Goal: Information Seeking & Learning: Learn about a topic

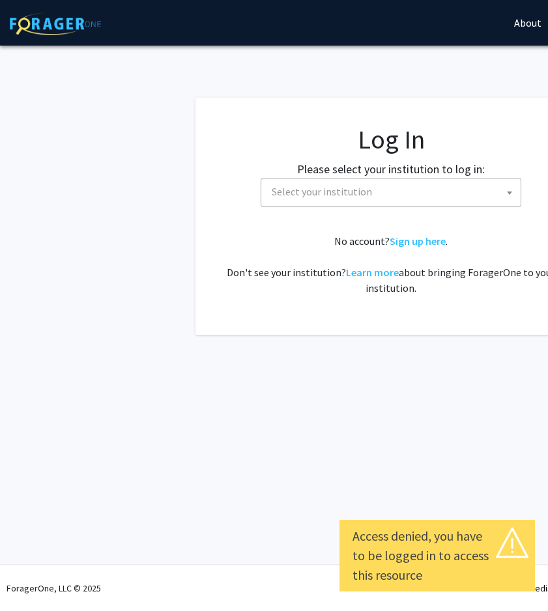
select select
click at [369, 198] on span "Select your institution" at bounding box center [393, 191] width 254 height 27
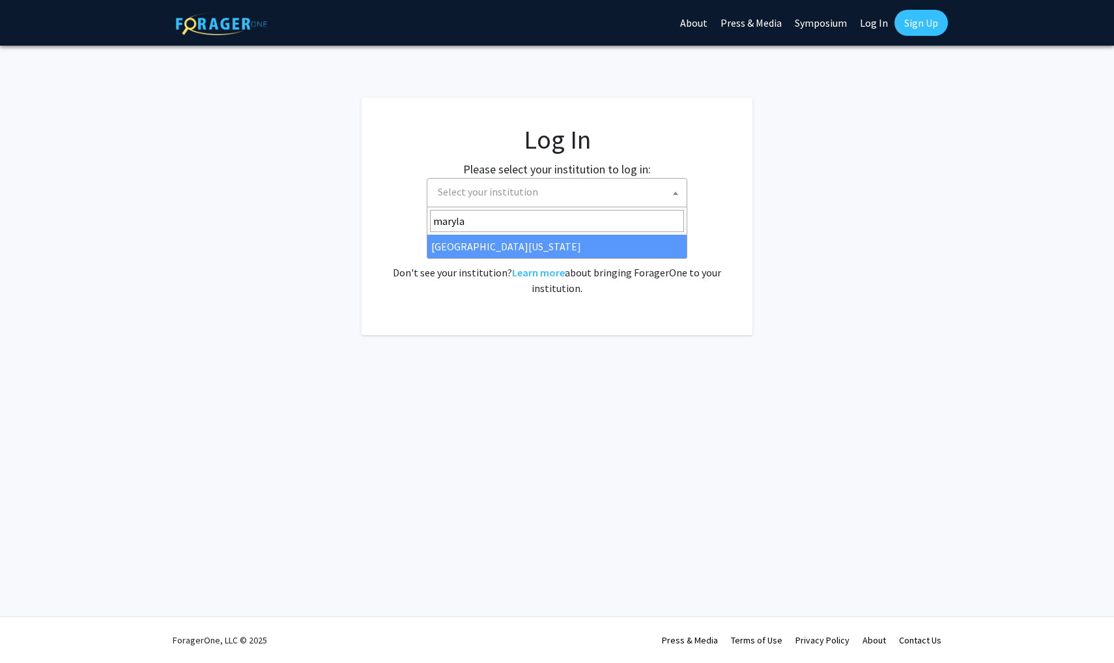
type input "maryla"
select select "31"
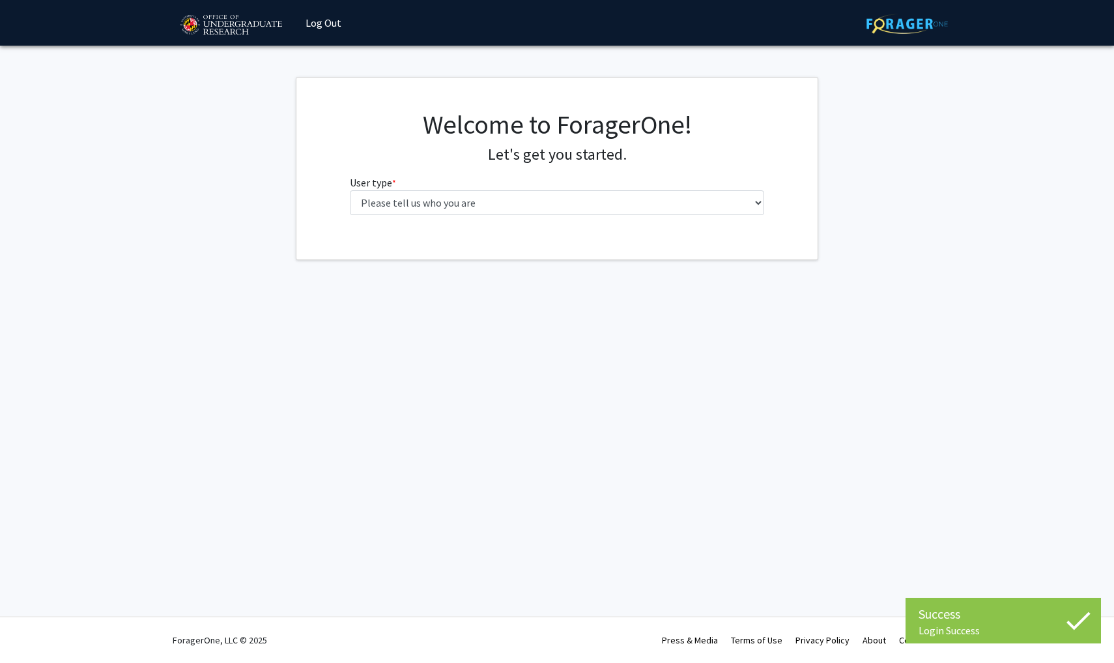
click at [541, 221] on div "Welcome to ForagerOne! Let's get you started. User type * required Please tell …" at bounding box center [557, 167] width 435 height 117
select select "1: undergrad"
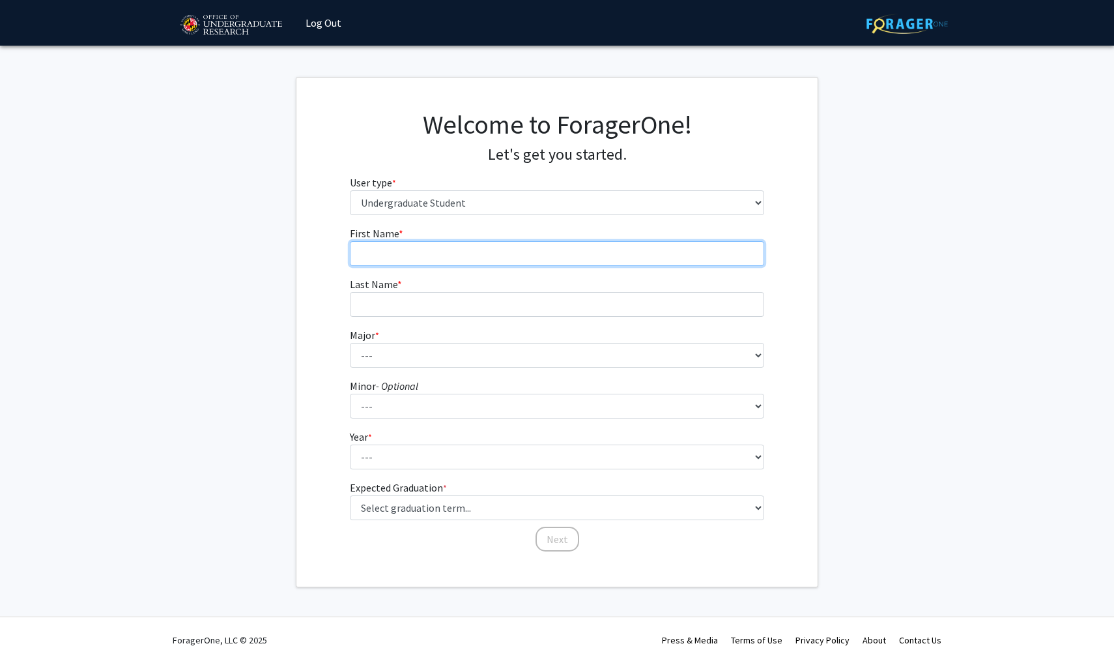
click at [491, 256] on input "First Name * required" at bounding box center [557, 253] width 415 height 25
type input "Diya"
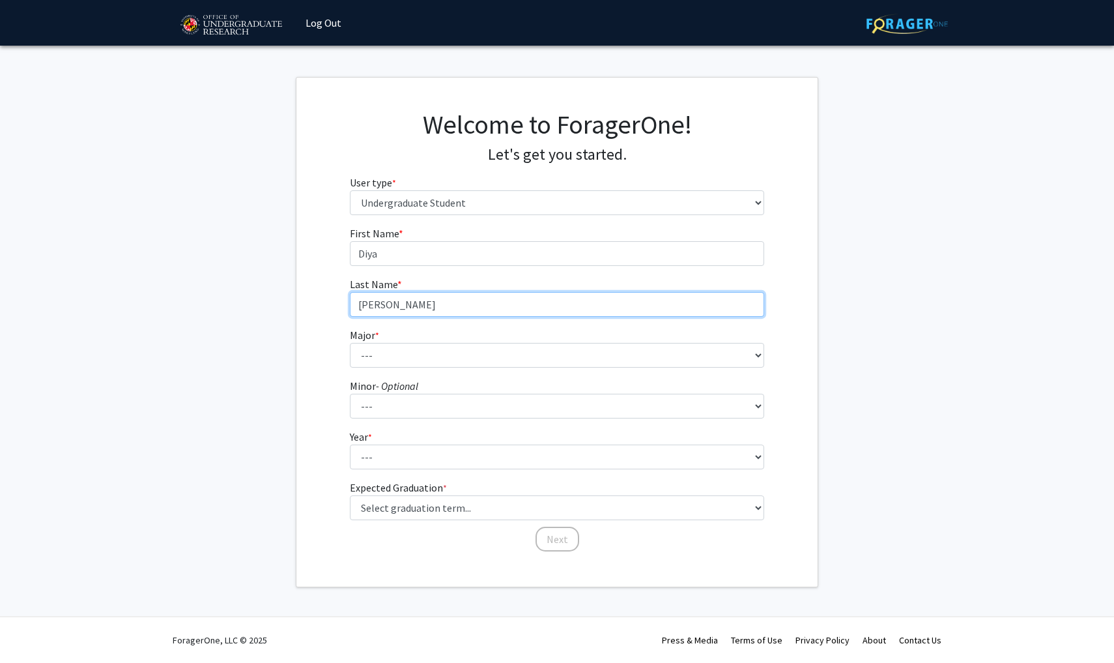
type input "[PERSON_NAME]"
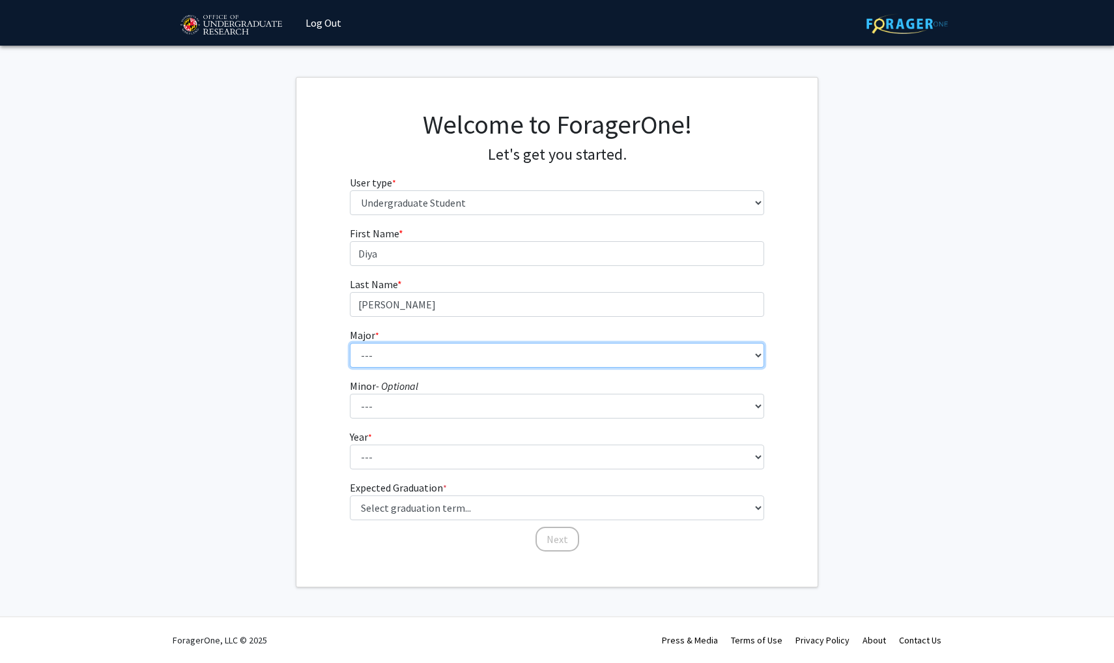
select select "17: 2318"
click at [404, 418] on form "First Name * required Diya Last Name * required [PERSON_NAME] * required --- Ac…" at bounding box center [557, 382] width 415 height 314
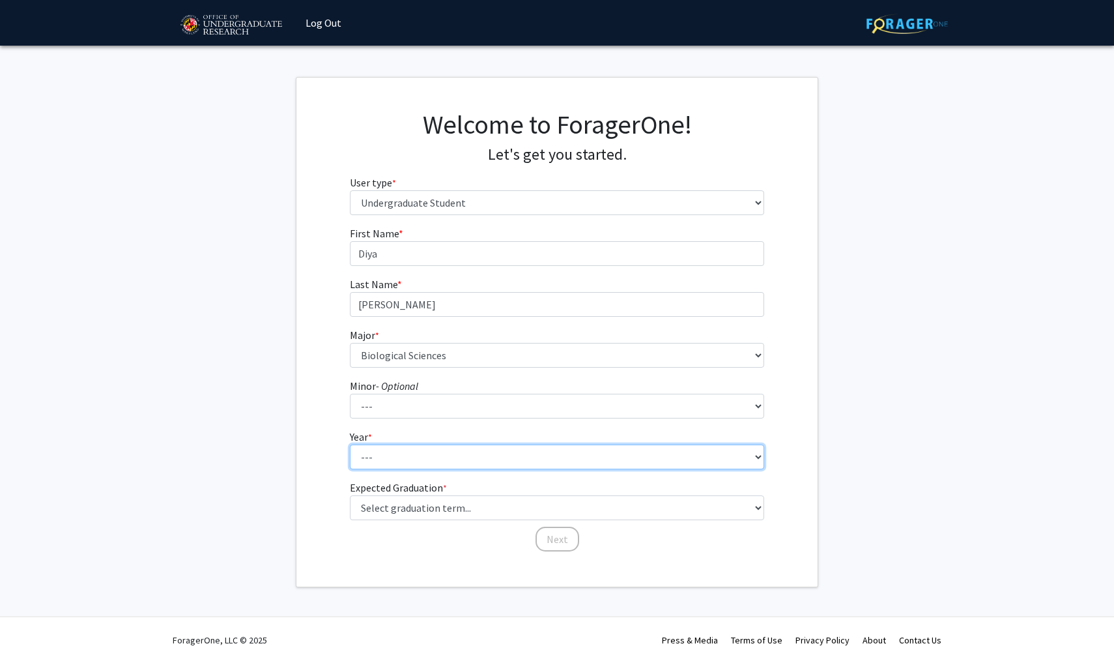
select select "1: first-year"
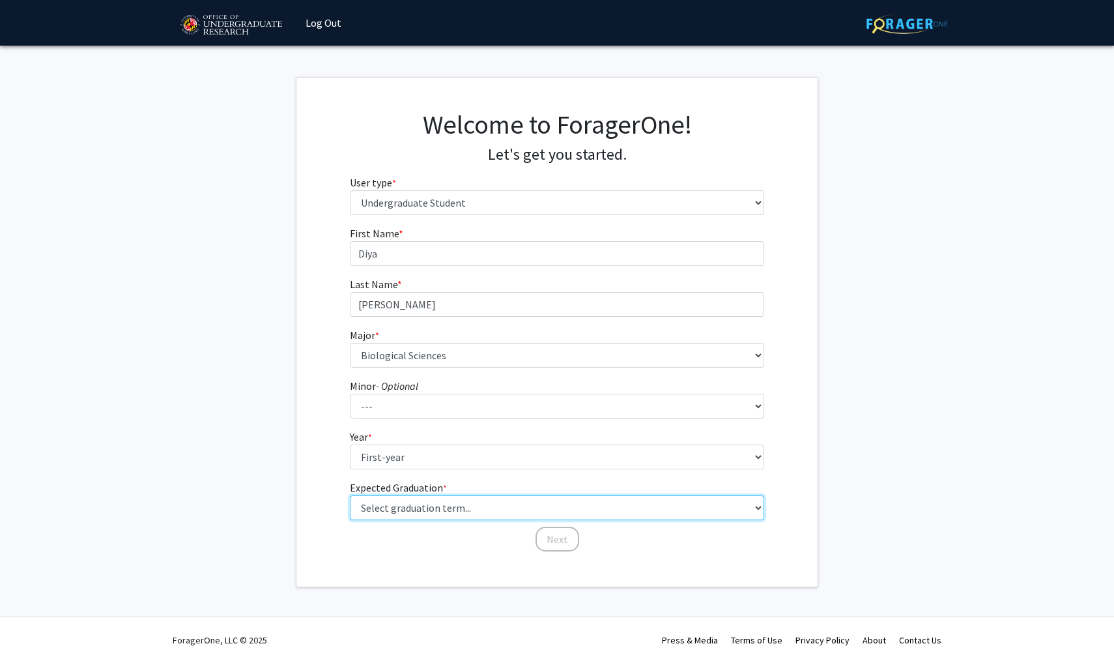
select select "17: spring_2029"
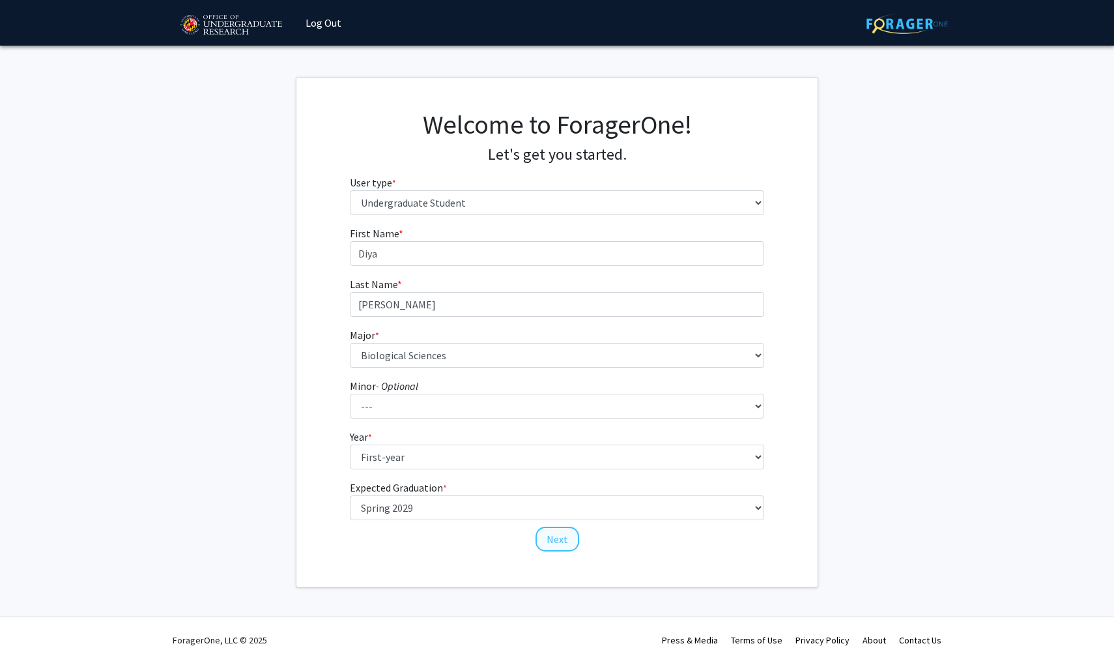
click at [548, 539] on button "Next" at bounding box center [557, 538] width 44 height 25
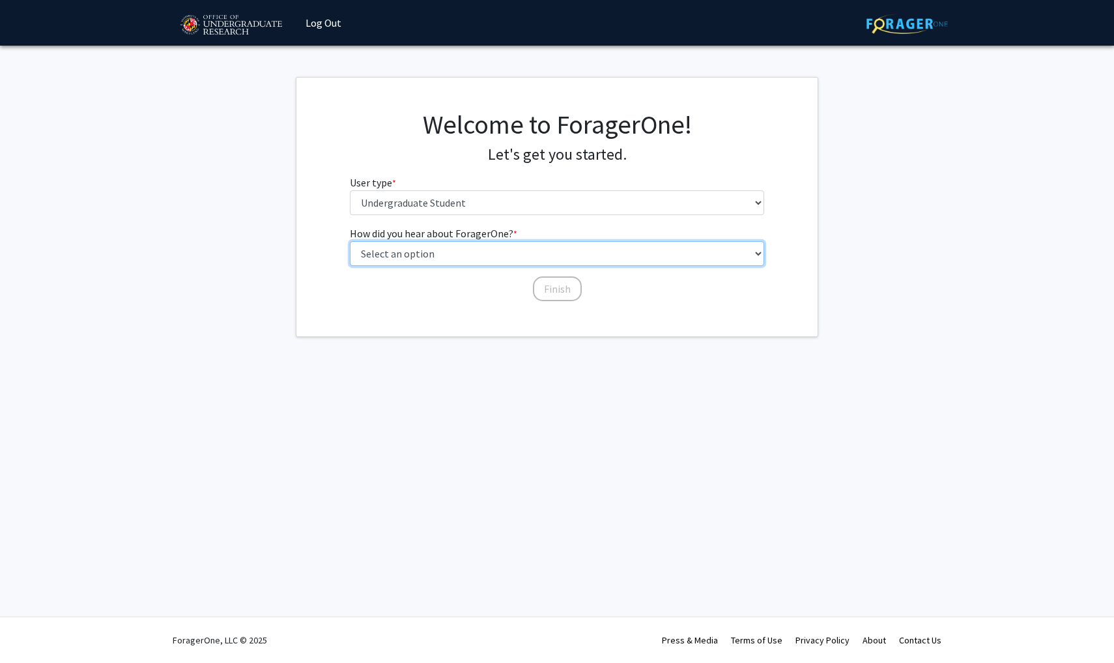
select select "1: peer_recommendation"
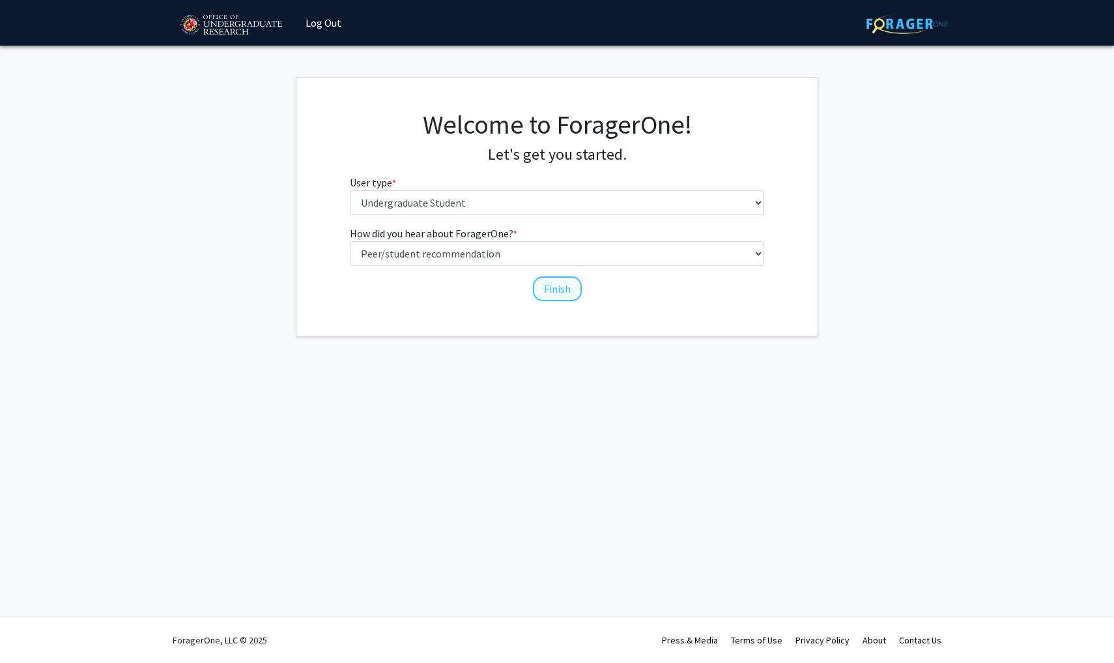
click at [562, 291] on button "Finish" at bounding box center [557, 288] width 49 height 25
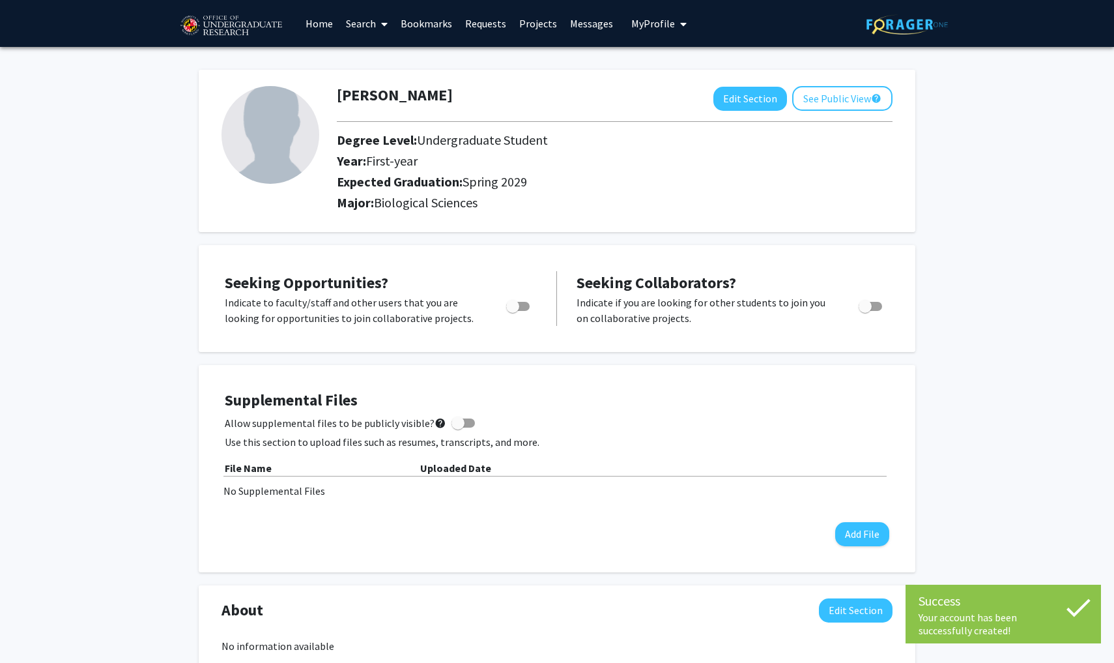
click at [519, 311] on span "Toggle" at bounding box center [512, 306] width 13 height 13
click at [513, 311] on input "Are you actively seeking opportunities?" at bounding box center [512, 311] width 1 height 1
checkbox input "true"
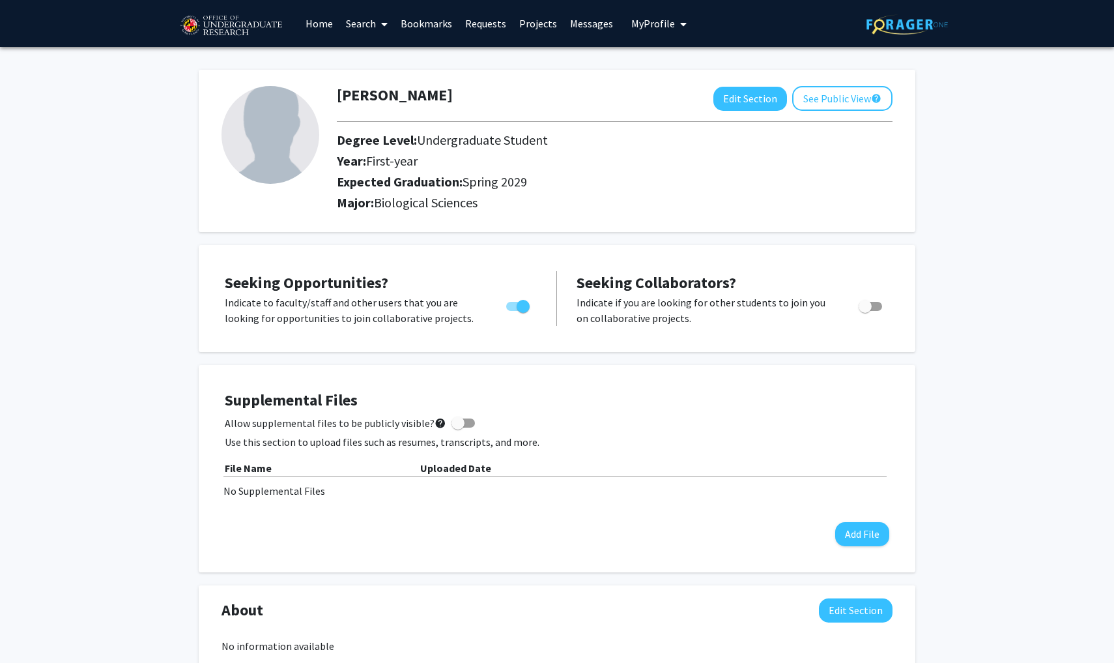
click at [879, 302] on label "Toggle" at bounding box center [867, 306] width 29 height 16
click at [865, 311] on input "Would you like to receive other student requests to work with you?" at bounding box center [864, 311] width 1 height 1
click at [873, 306] on span "Toggle" at bounding box center [875, 306] width 13 height 13
click at [865, 311] on input "Would you like to receive other student requests to work with you?" at bounding box center [864, 311] width 1 height 1
checkbox input "false"
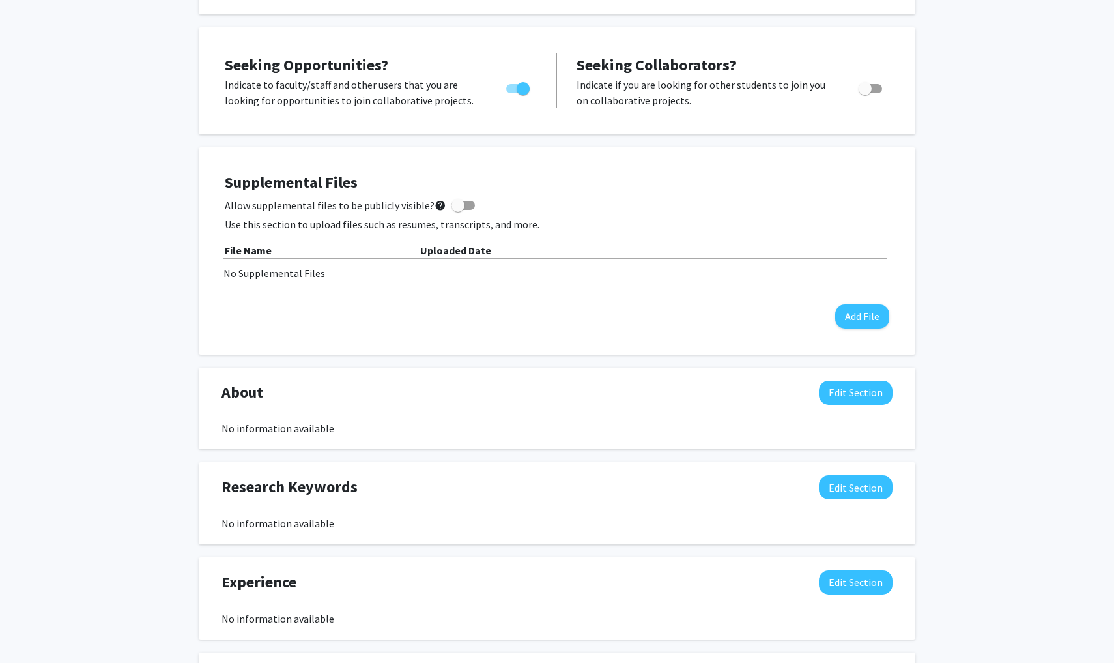
scroll to position [218, 0]
click at [864, 489] on button "Edit Section" at bounding box center [856, 486] width 74 height 24
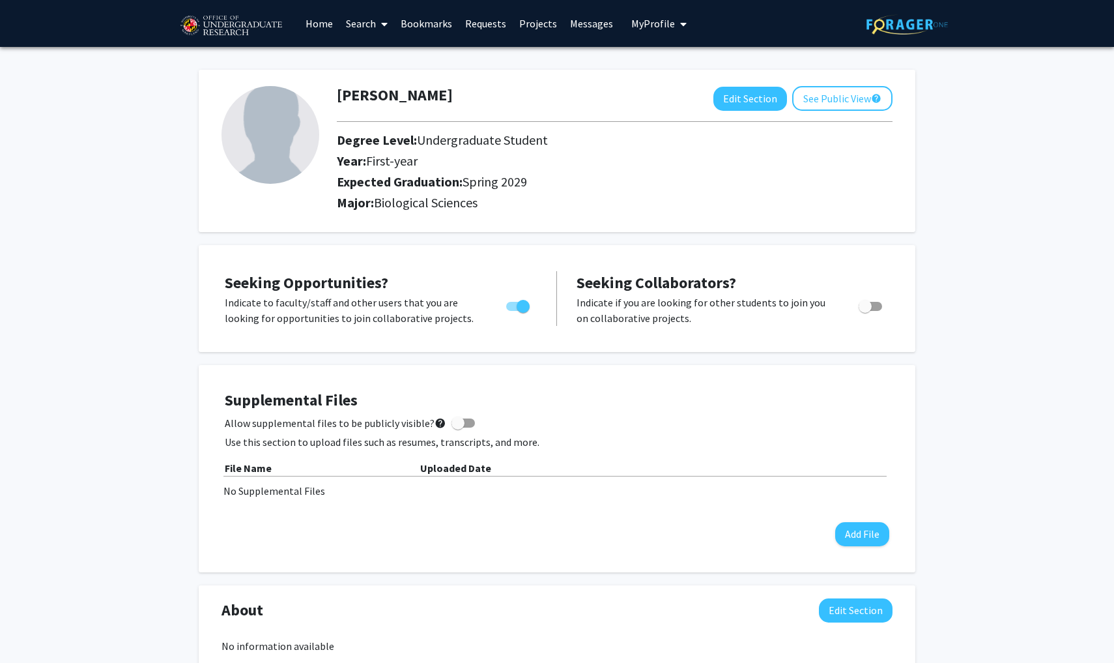
scroll to position [0, 0]
click at [354, 28] on link "Search" at bounding box center [366, 24] width 55 height 46
click at [375, 56] on span "Faculty/Staff" at bounding box center [387, 60] width 96 height 26
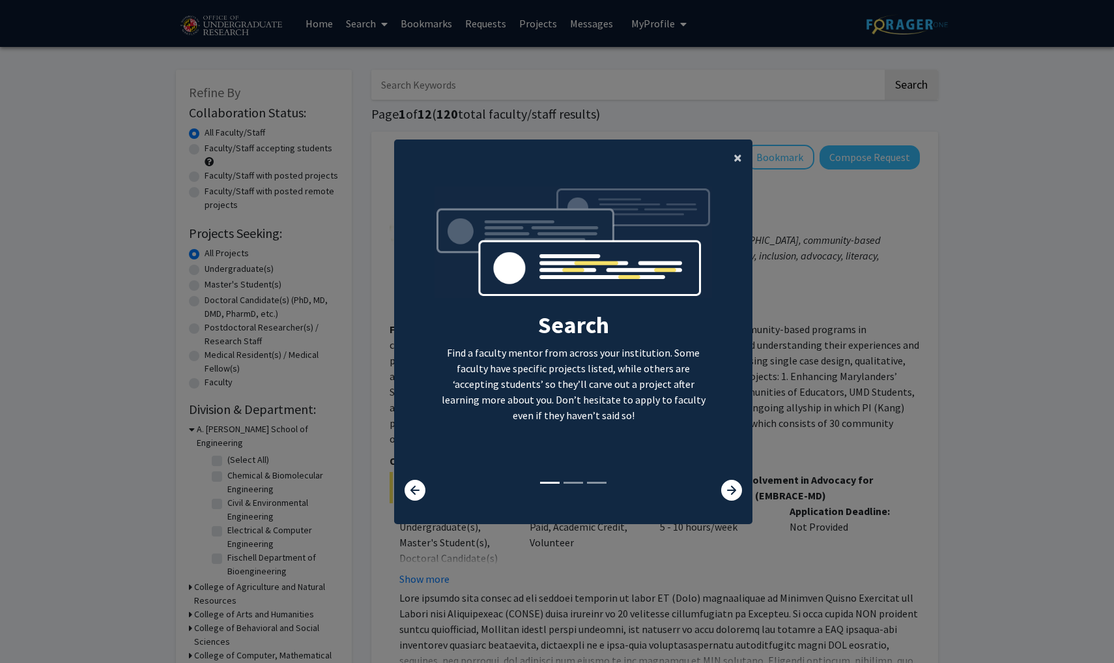
click at [740, 152] on span "×" at bounding box center [738, 157] width 8 height 20
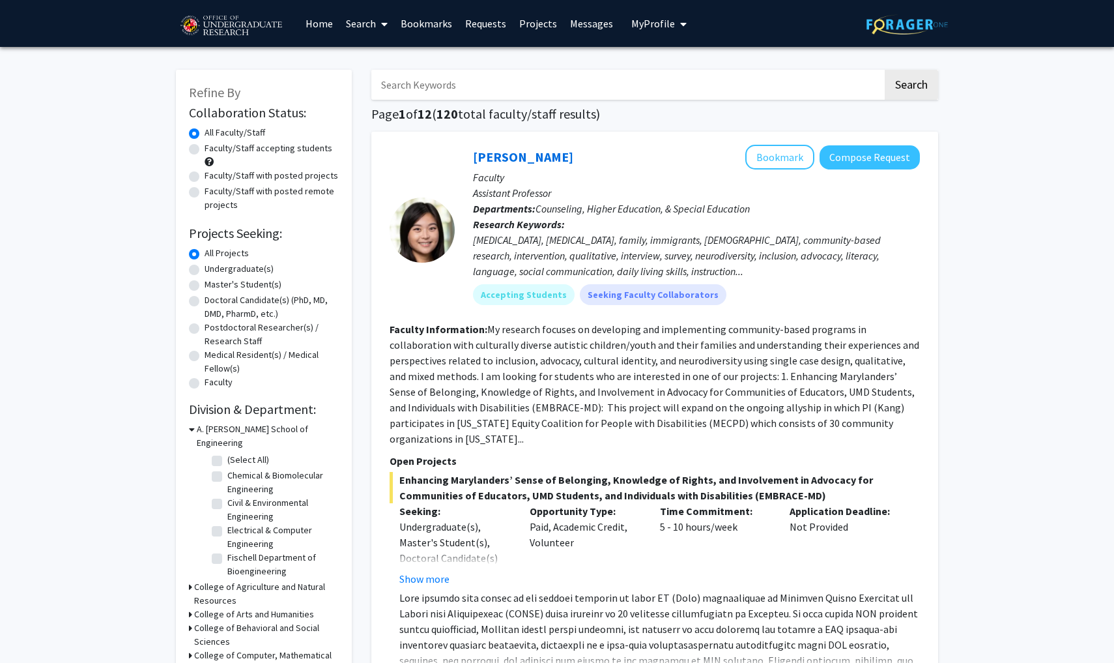
click at [543, 79] on input "Search Keywords" at bounding box center [626, 85] width 511 height 30
type input "biology"
click at [911, 87] on button "Search" at bounding box center [911, 85] width 53 height 30
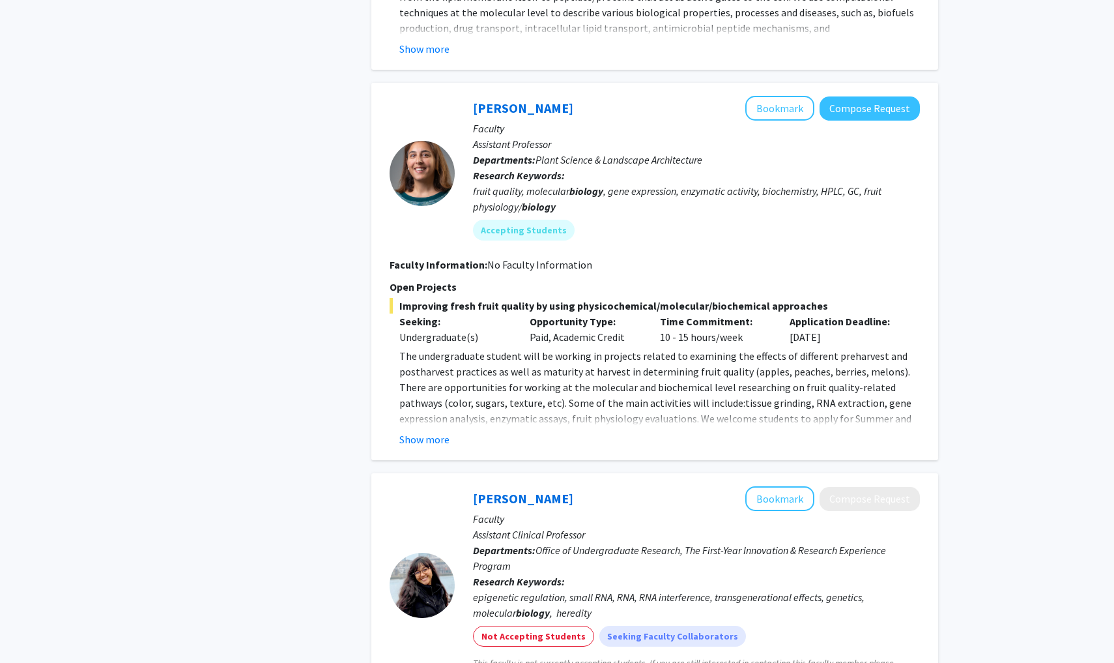
scroll to position [1918, 0]
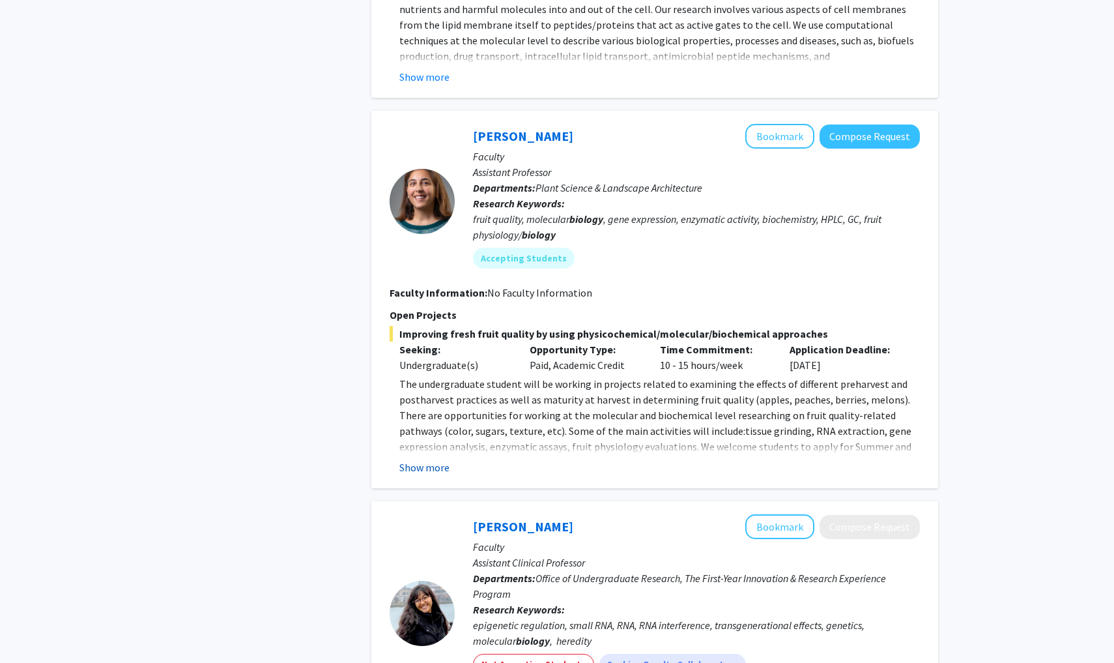
click at [439, 461] on button "Show more" at bounding box center [424, 467] width 50 height 16
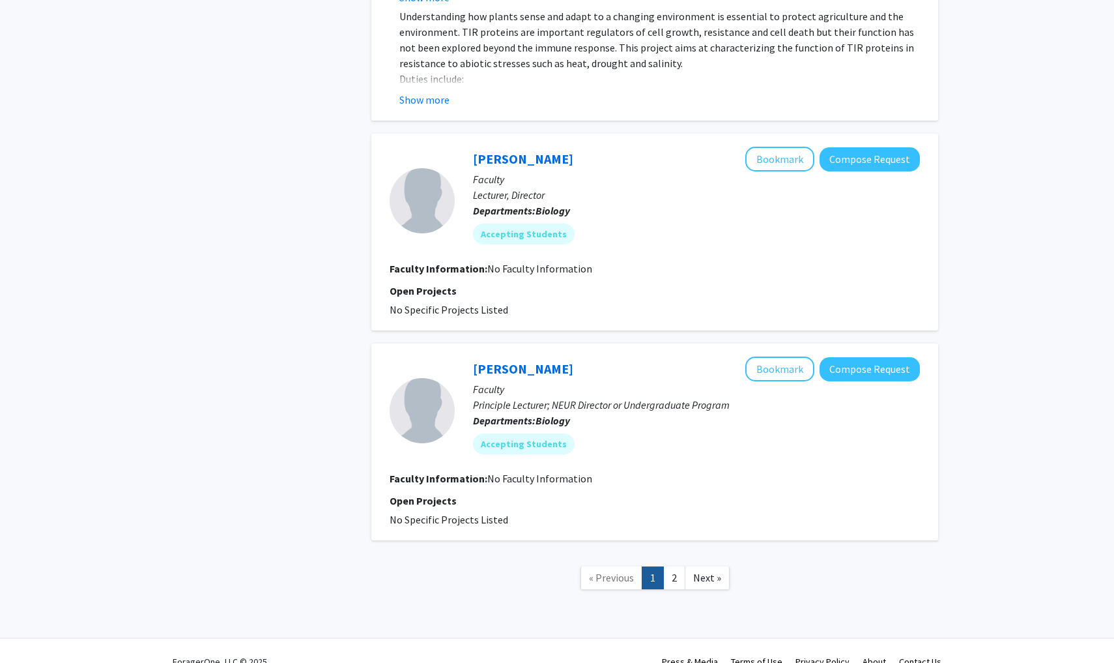
scroll to position [3247, 0]
click at [660, 565] on link "1" at bounding box center [653, 576] width 22 height 23
click at [672, 565] on link "2" at bounding box center [674, 576] width 22 height 23
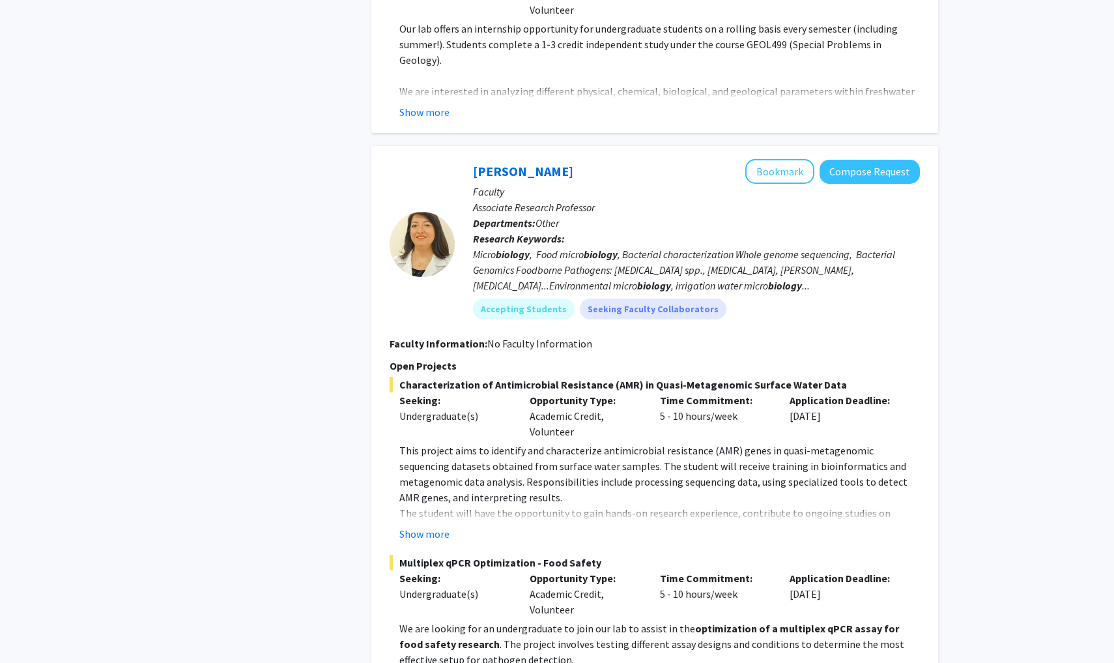
scroll to position [638, 0]
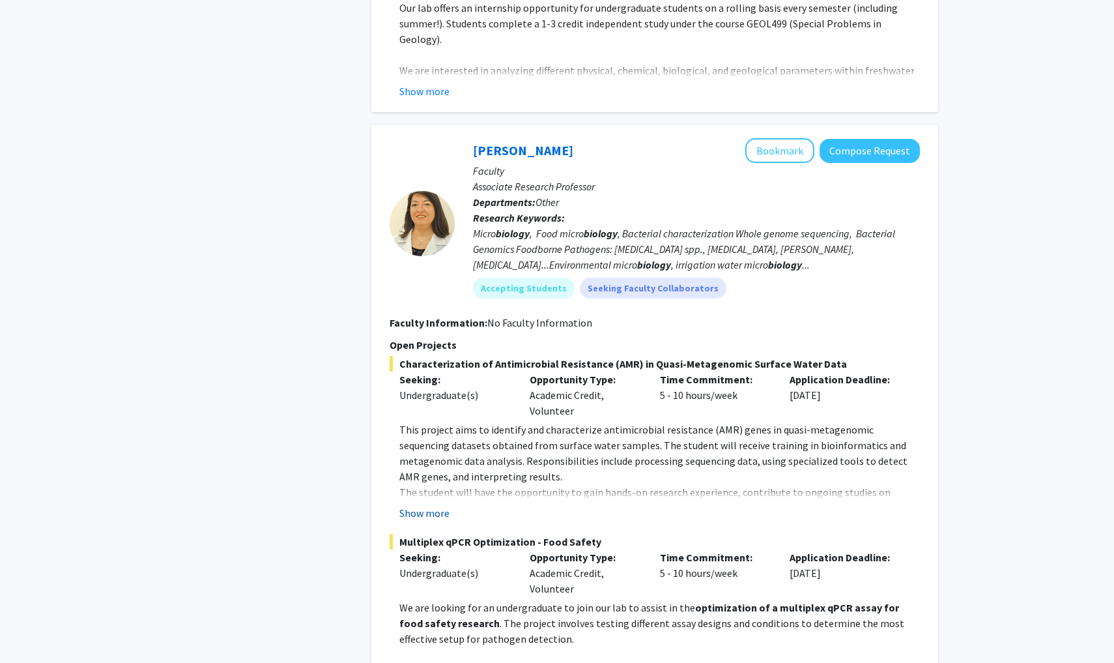
click at [423, 514] on button "Show more" at bounding box center [424, 513] width 50 height 16
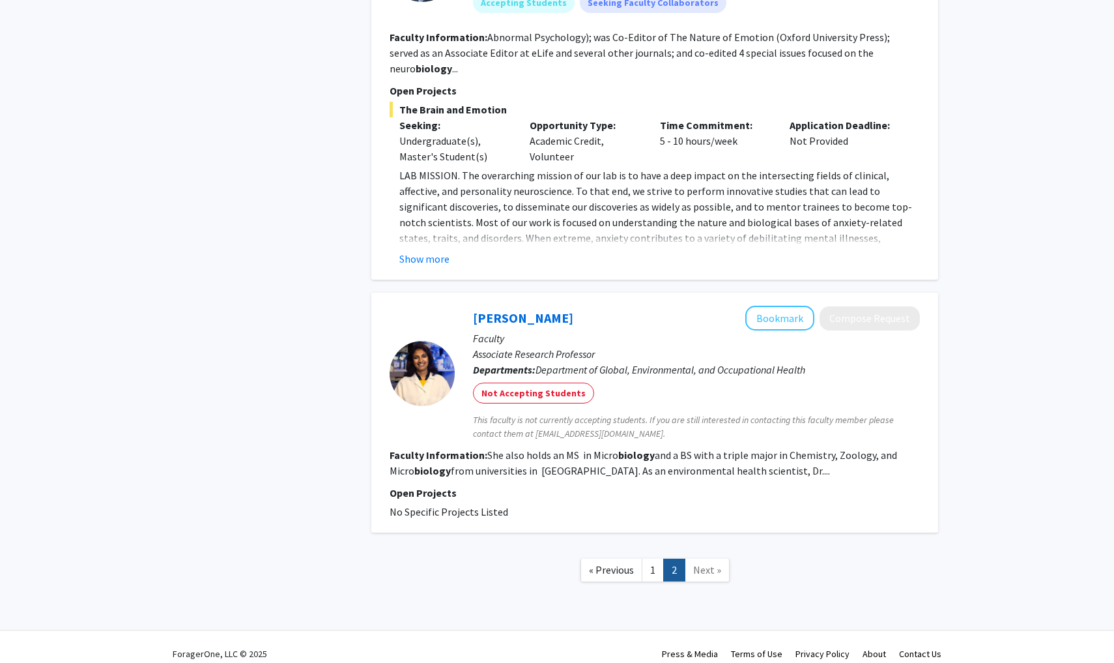
scroll to position [1716, 0]
click at [701, 564] on span "Next »" at bounding box center [707, 570] width 28 height 13
click at [644, 559] on link "1" at bounding box center [653, 570] width 22 height 23
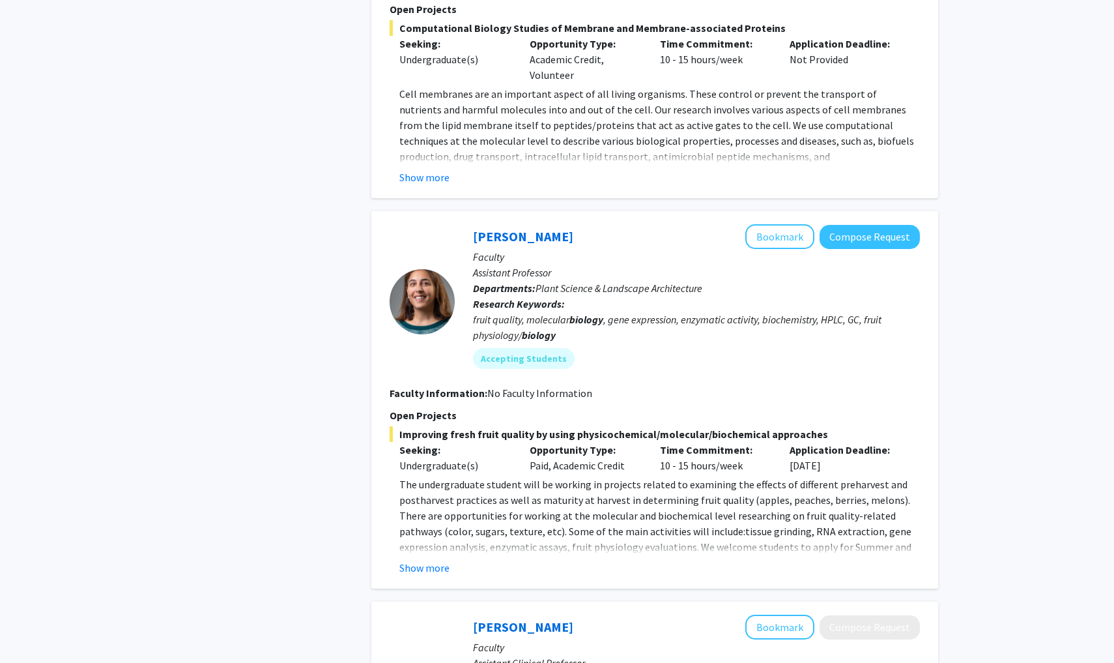
scroll to position [1821, 0]
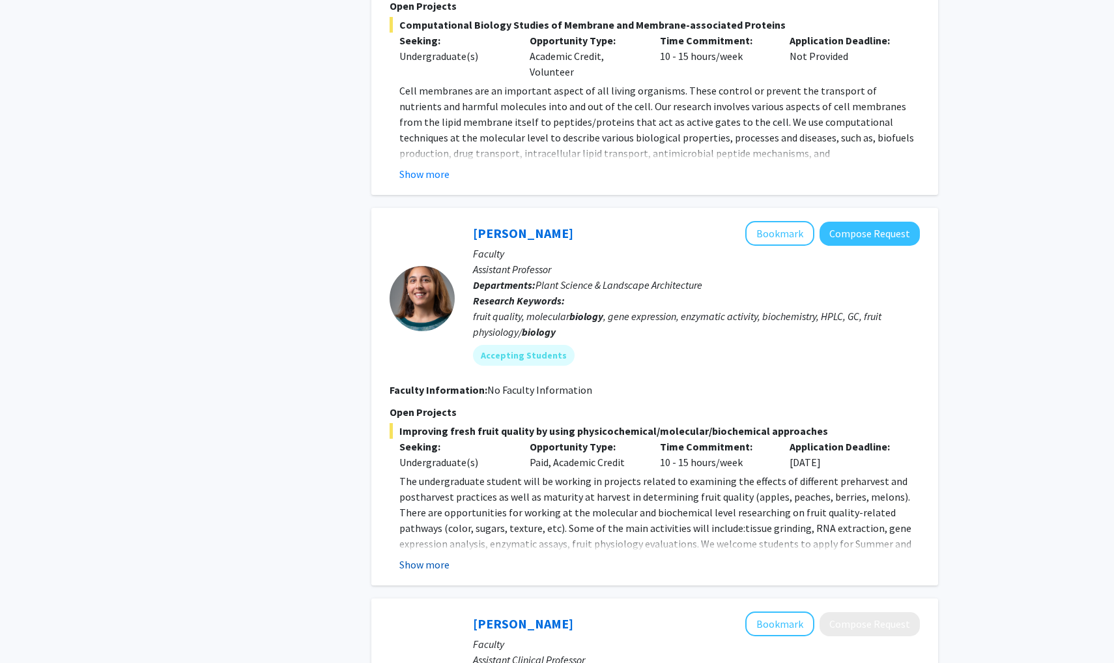
click at [436, 565] on button "Show more" at bounding box center [424, 564] width 50 height 16
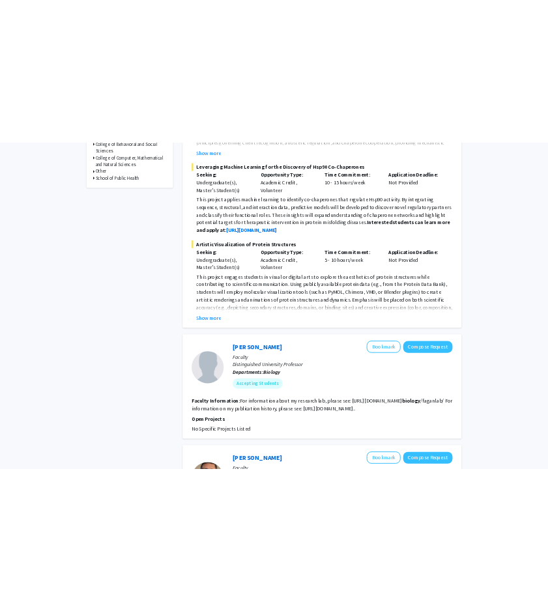
scroll to position [512, 0]
